Goal: Navigation & Orientation: Find specific page/section

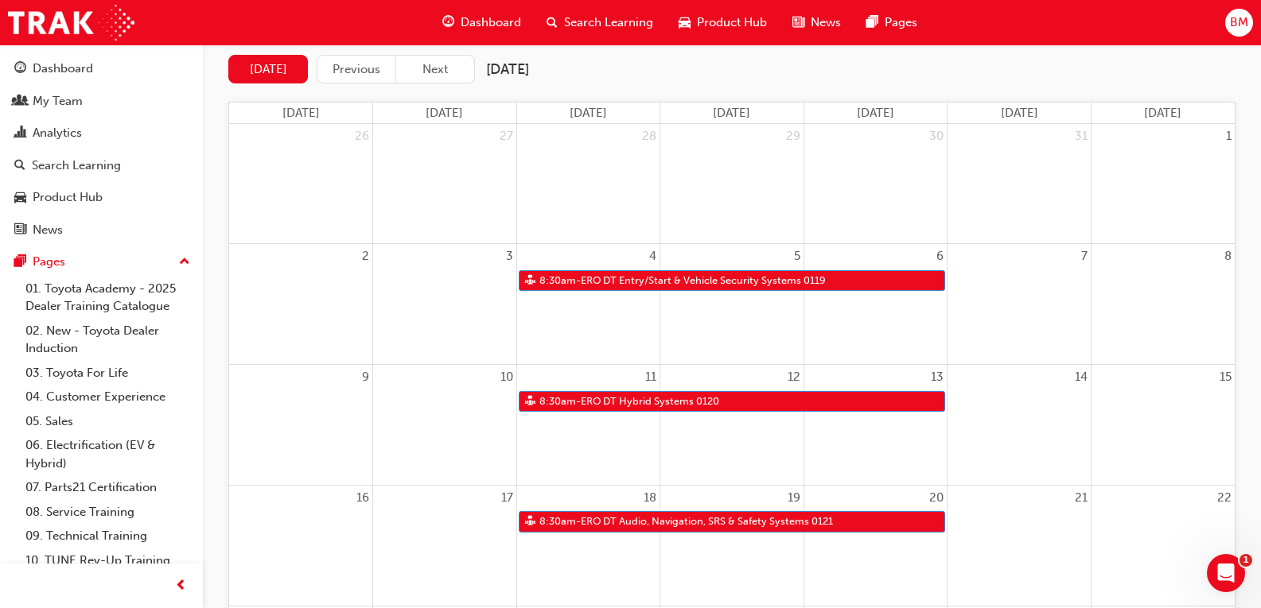
scroll to position [159, 0]
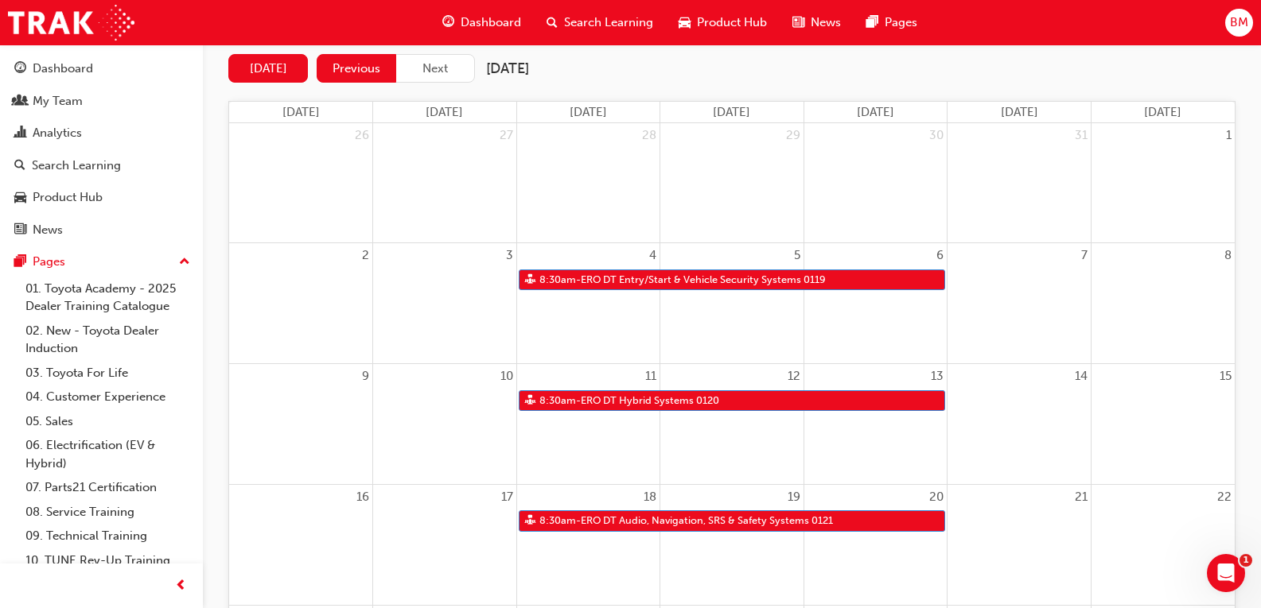
click at [342, 62] on button "Previous" at bounding box center [357, 68] width 80 height 29
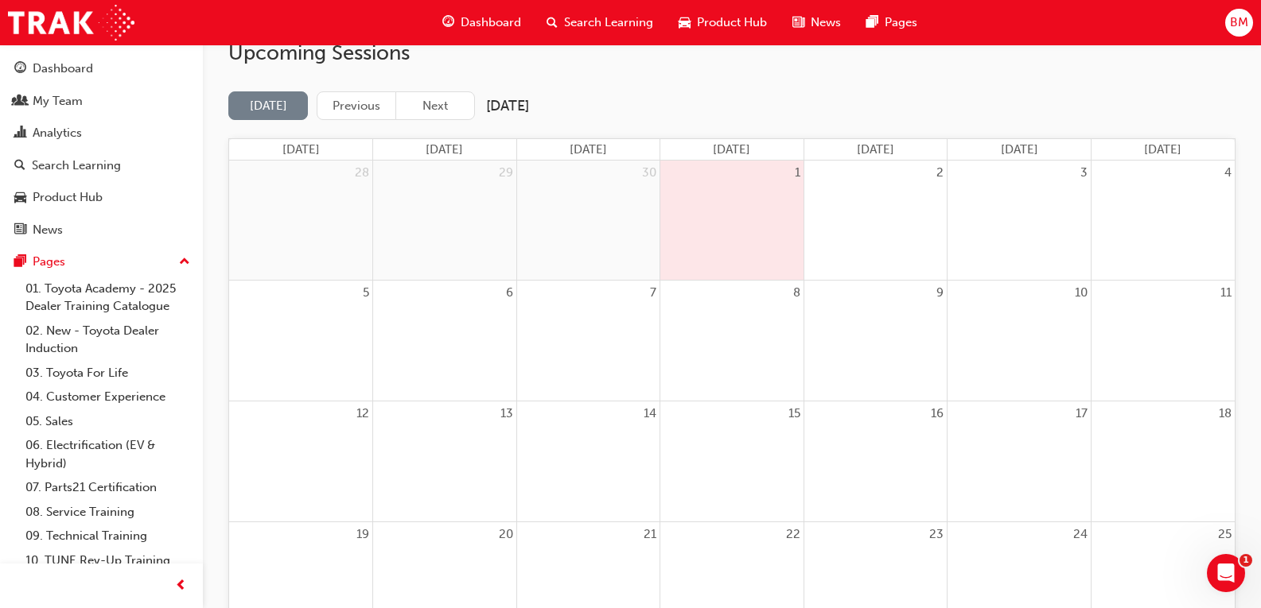
scroll to position [0, 0]
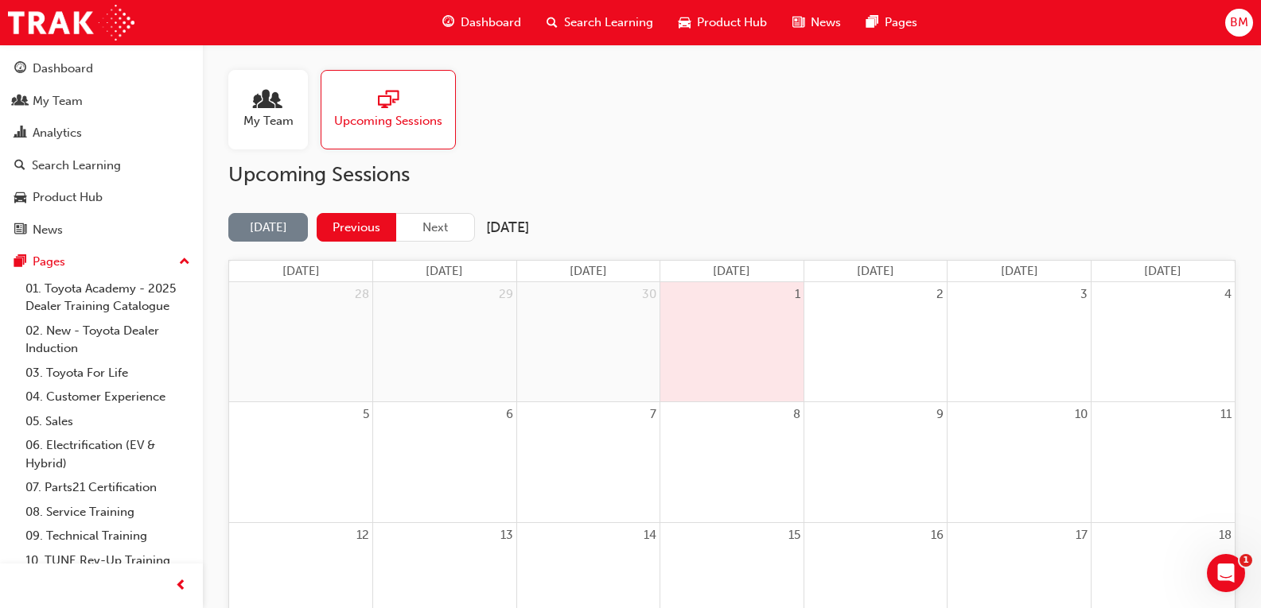
click at [387, 223] on button "Previous" at bounding box center [357, 227] width 80 height 29
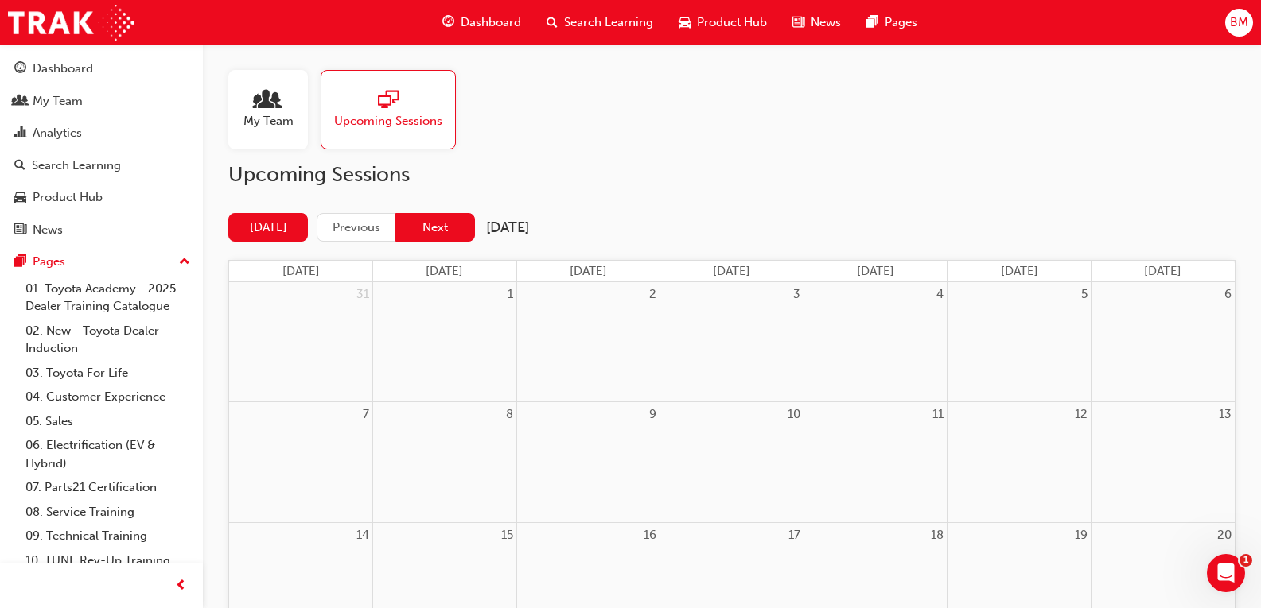
click at [435, 227] on button "Next" at bounding box center [435, 227] width 80 height 29
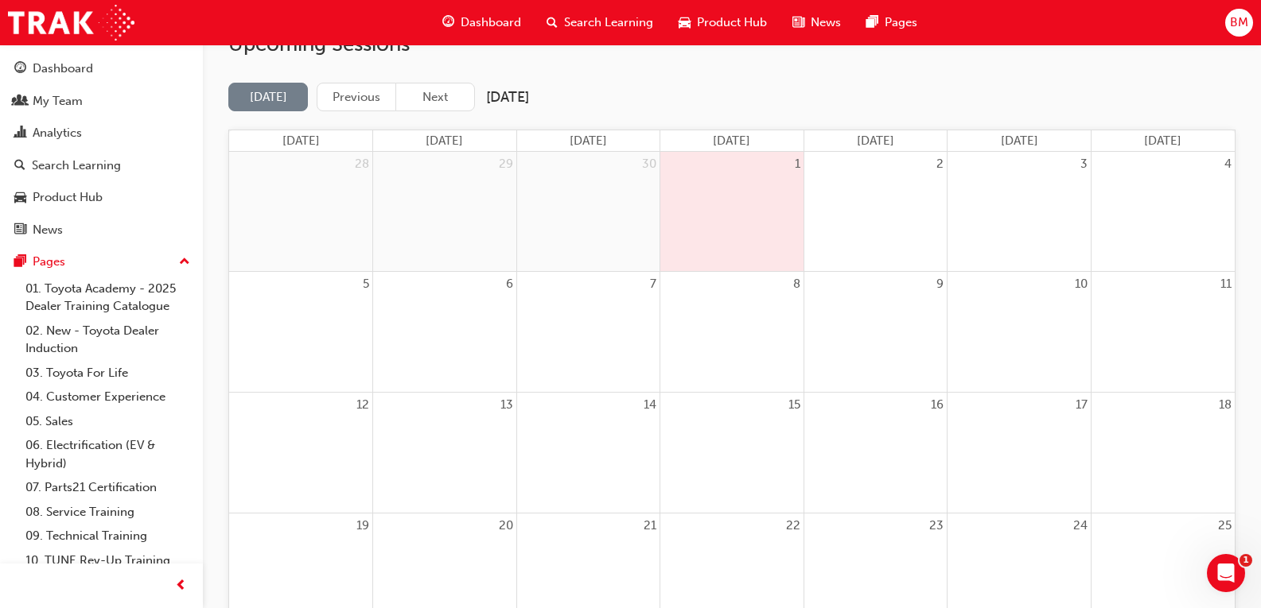
scroll to position [157, 0]
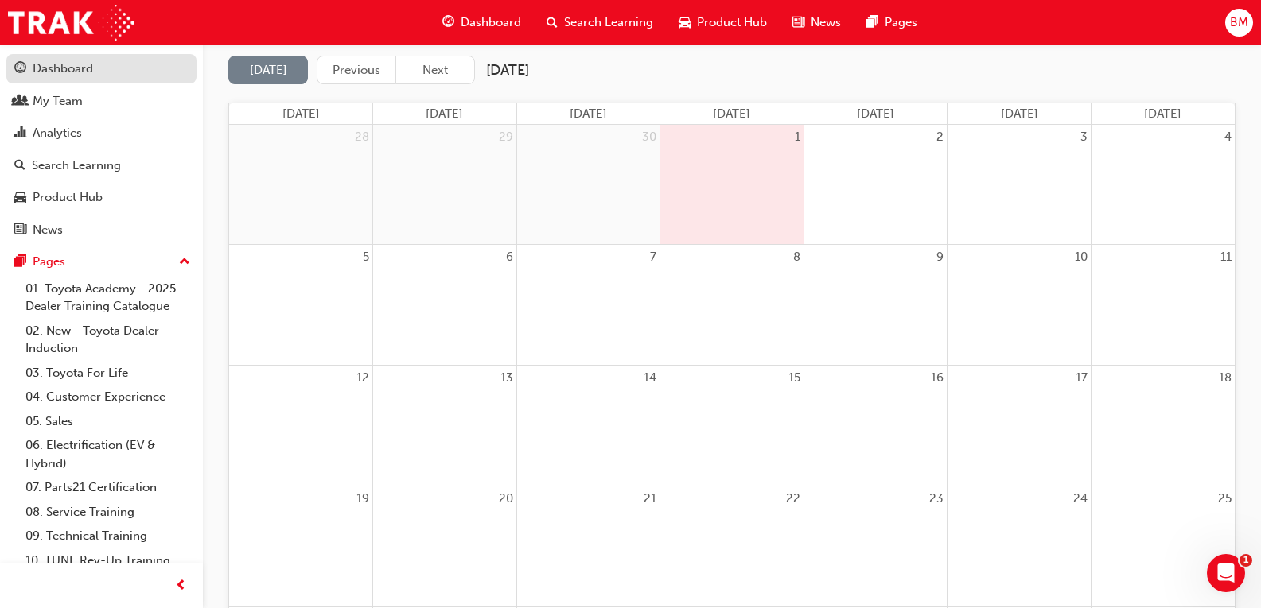
click at [76, 80] on link "Dashboard" at bounding box center [101, 68] width 190 height 29
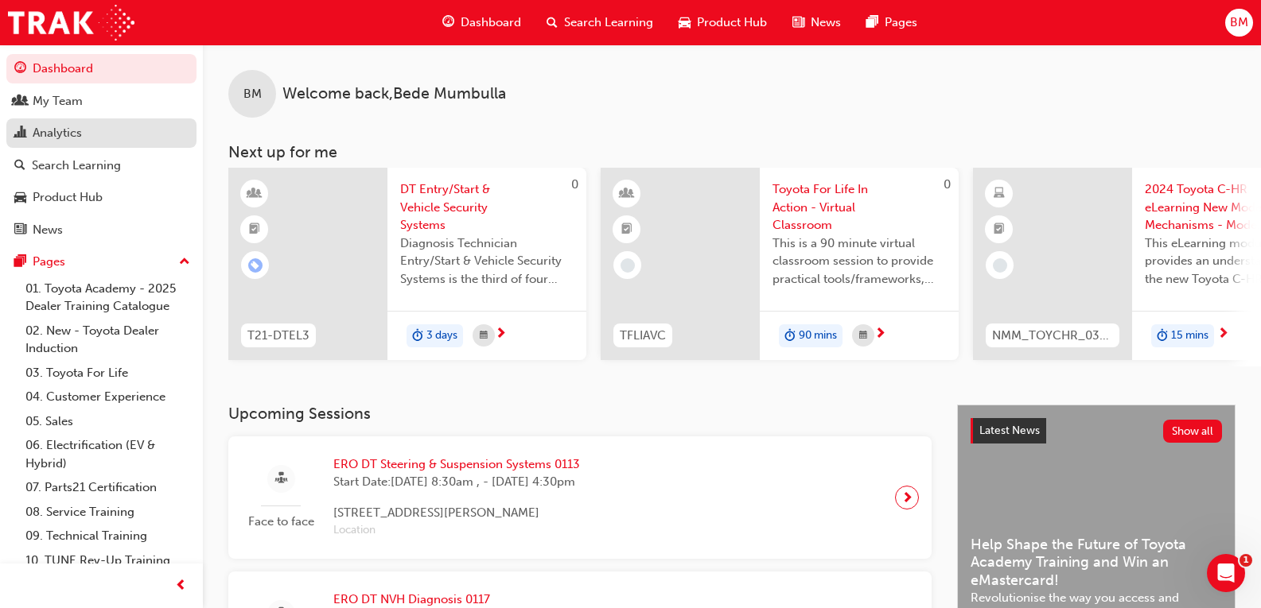
drag, startPoint x: 87, startPoint y: 98, endPoint x: 100, endPoint y: 119, distance: 25.4
click at [87, 98] on div "My Team" at bounding box center [101, 101] width 174 height 20
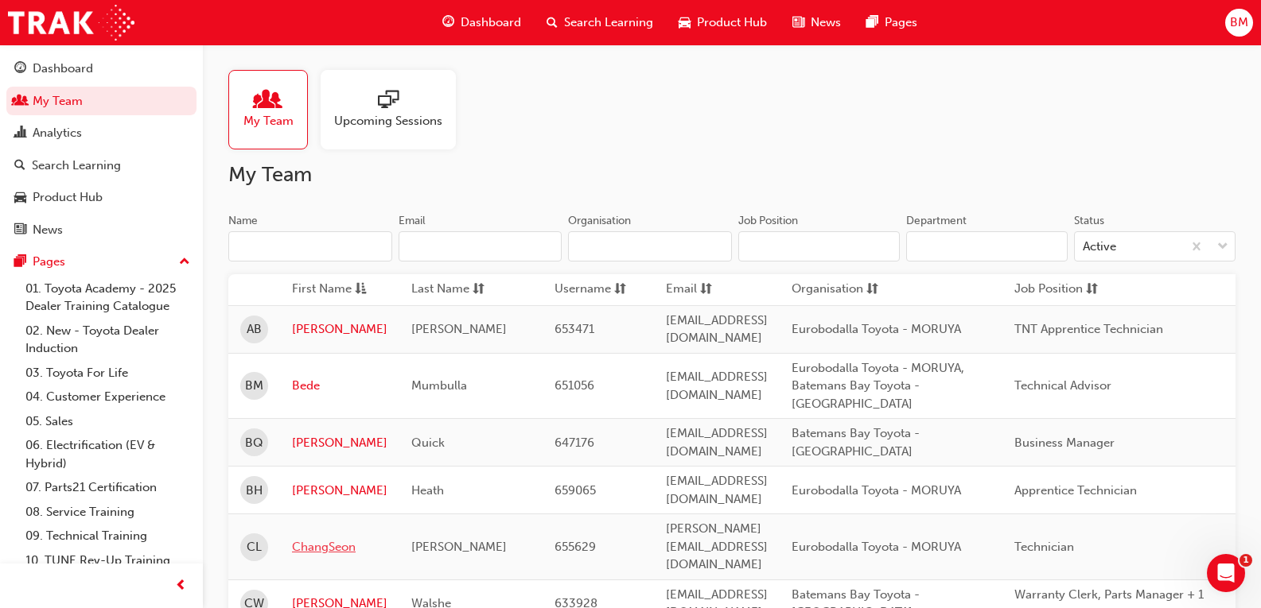
click at [329, 538] on link "ChangSeon" at bounding box center [339, 547] width 95 height 18
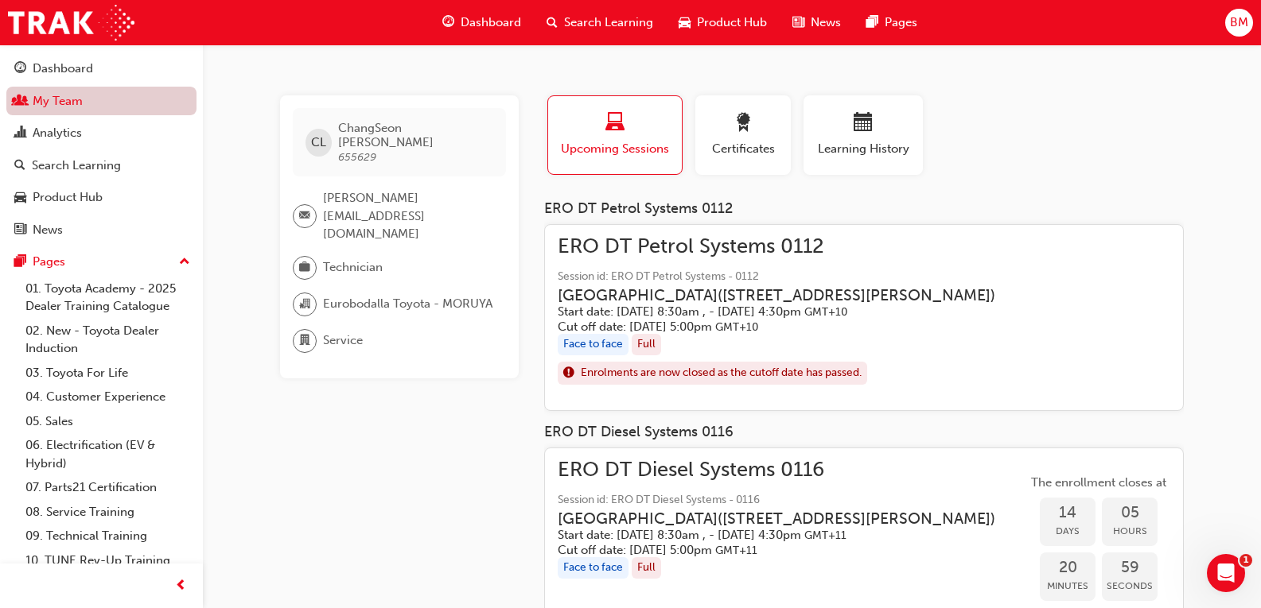
drag, startPoint x: 142, startPoint y: 56, endPoint x: 170, endPoint y: 86, distance: 41.1
click at [142, 56] on link "Dashboard" at bounding box center [101, 68] width 190 height 29
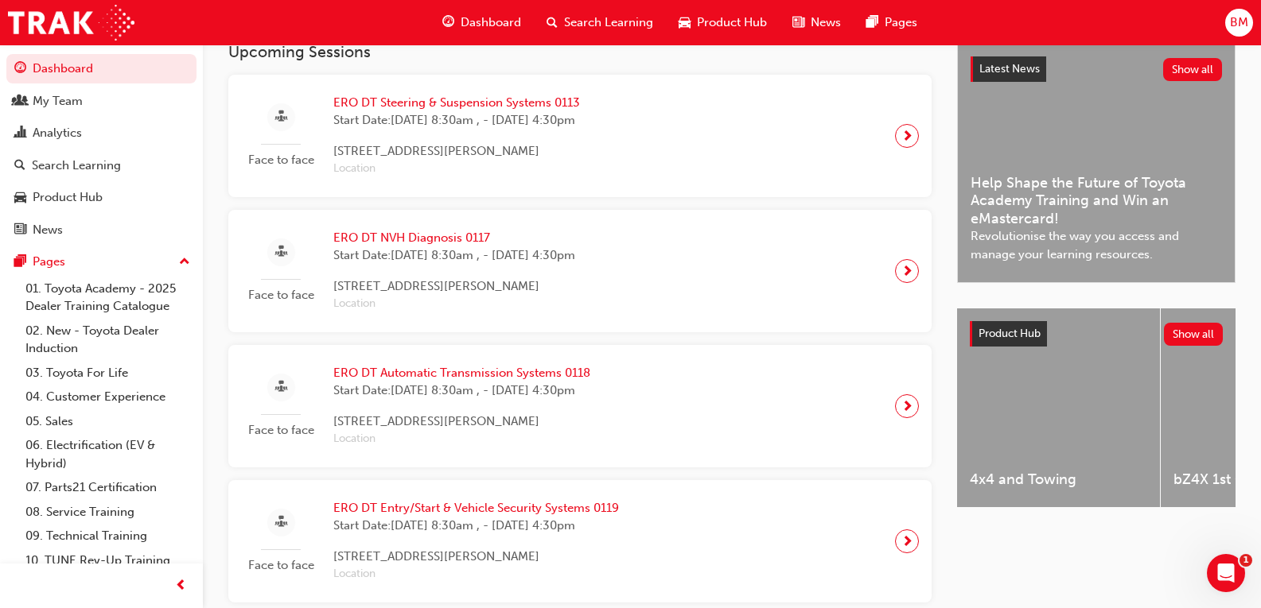
scroll to position [636, 0]
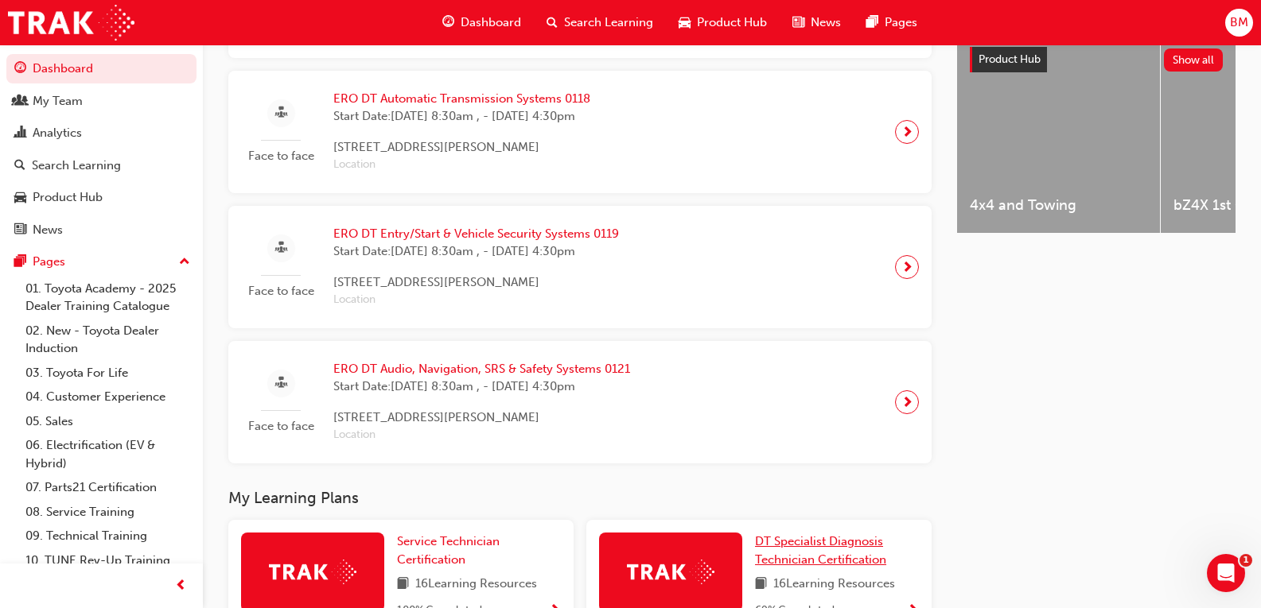
drag, startPoint x: 802, startPoint y: 559, endPoint x: 806, endPoint y: 550, distance: 9.6
click at [802, 559] on span "DT Specialist Diagnosis Technician Certification" at bounding box center [820, 550] width 131 height 33
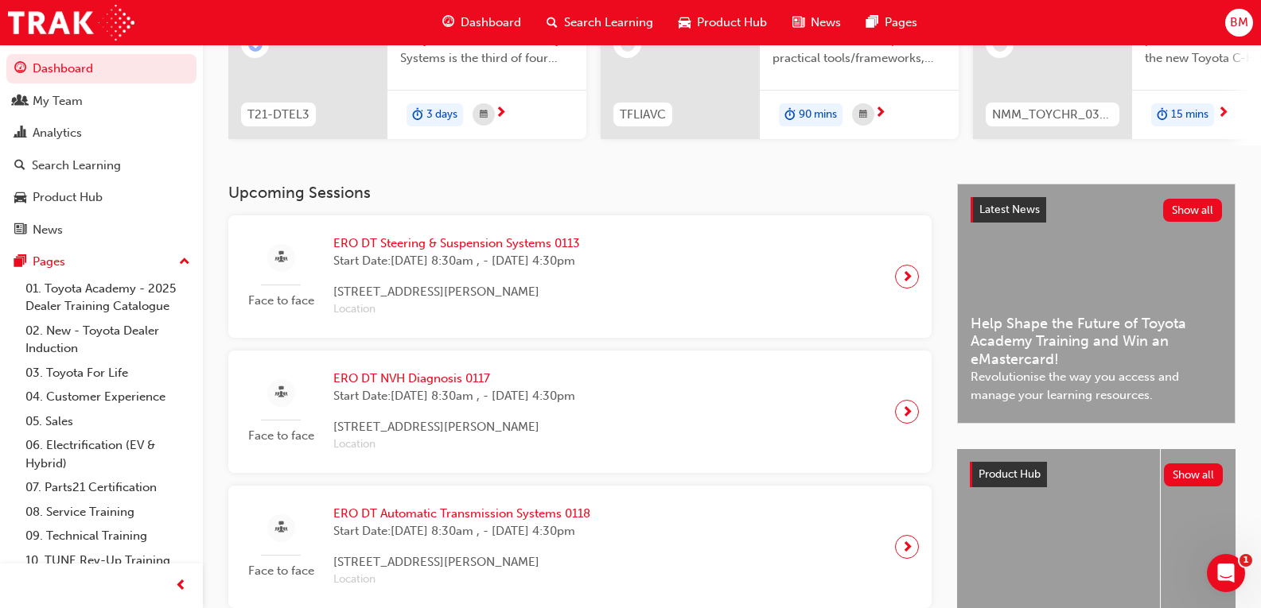
scroll to position [563, 0]
